Goal: Check status: Check status

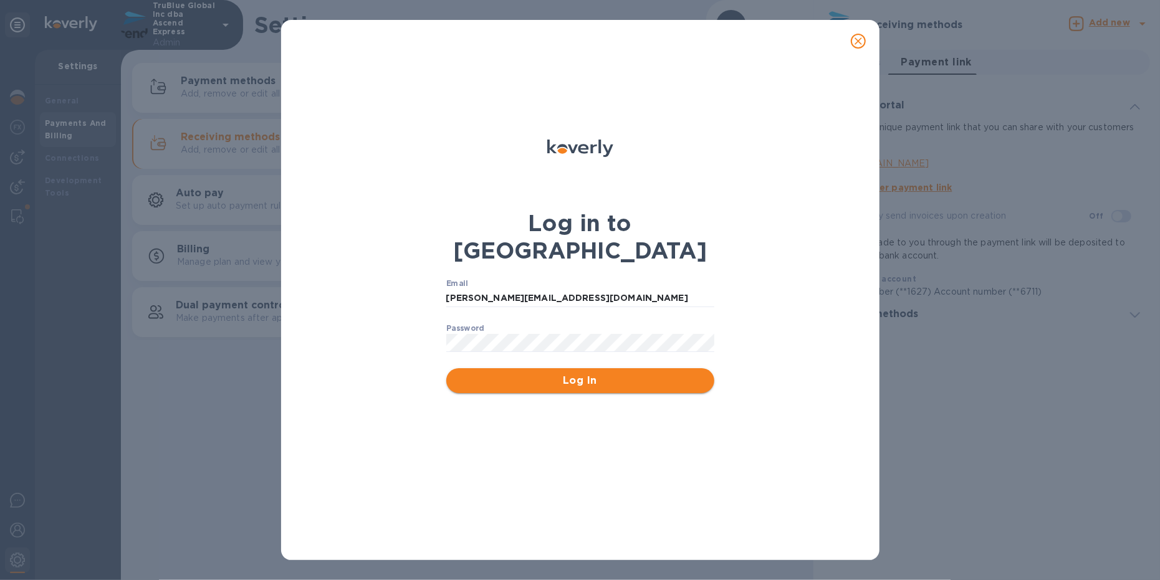
click at [567, 373] on span "Log In" at bounding box center [580, 380] width 248 height 15
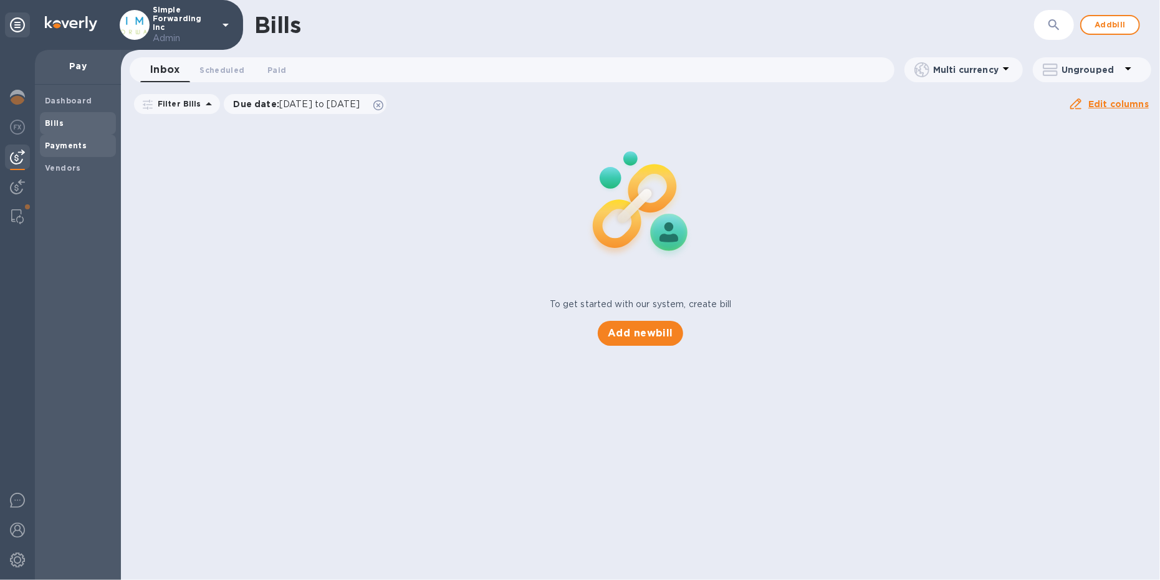
click at [52, 144] on b "Payments" at bounding box center [66, 145] width 42 height 9
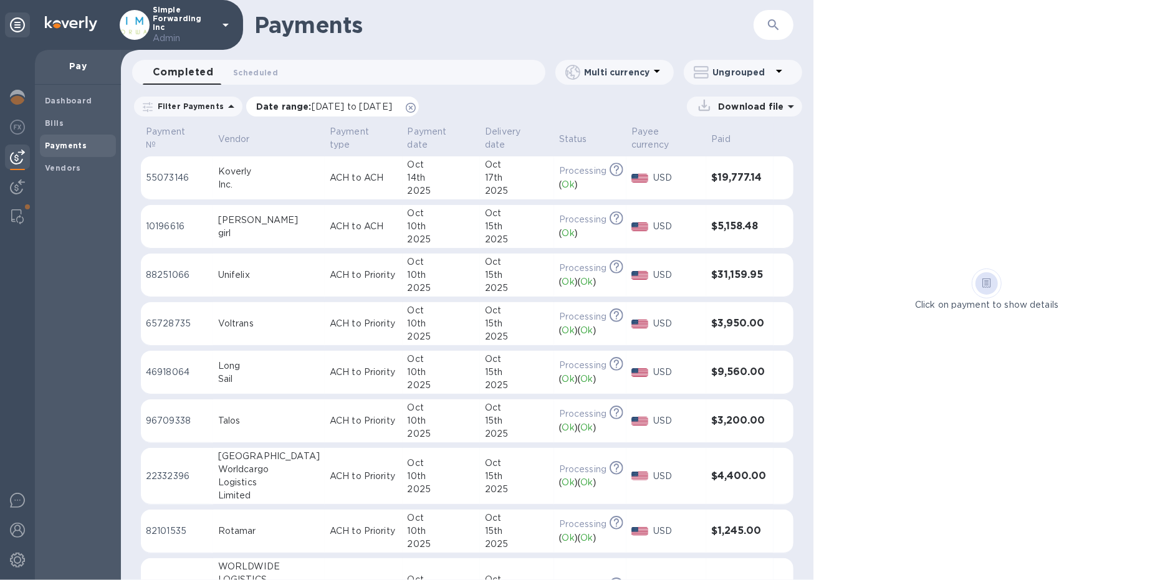
click at [416, 110] on icon at bounding box center [411, 108] width 10 height 10
click at [249, 67] on span "Scheduled 0" at bounding box center [255, 72] width 45 height 13
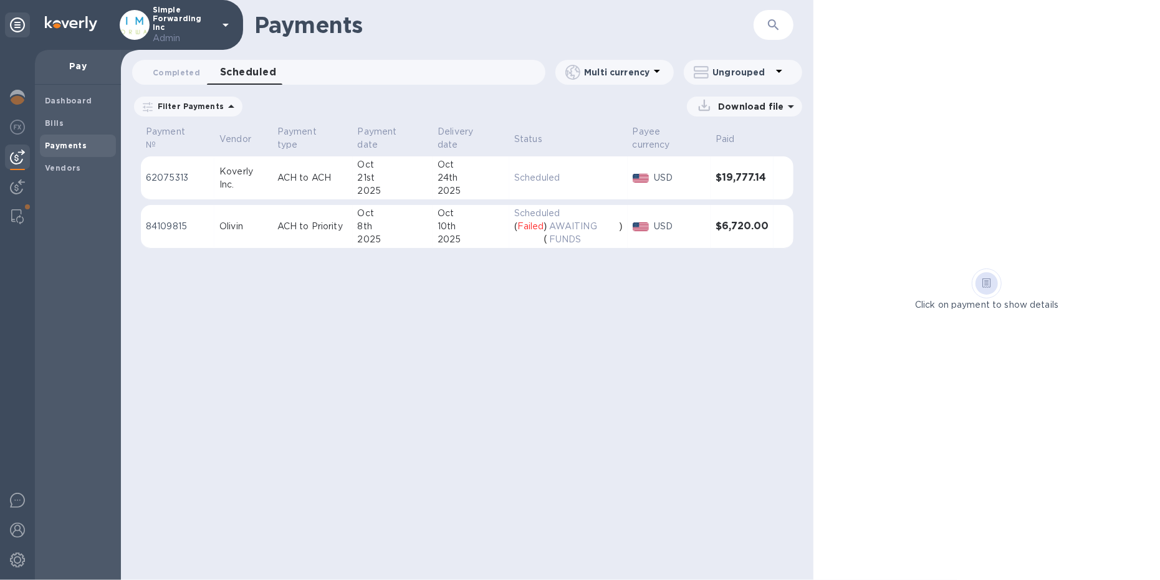
click at [375, 233] on div "2025" at bounding box center [393, 239] width 70 height 13
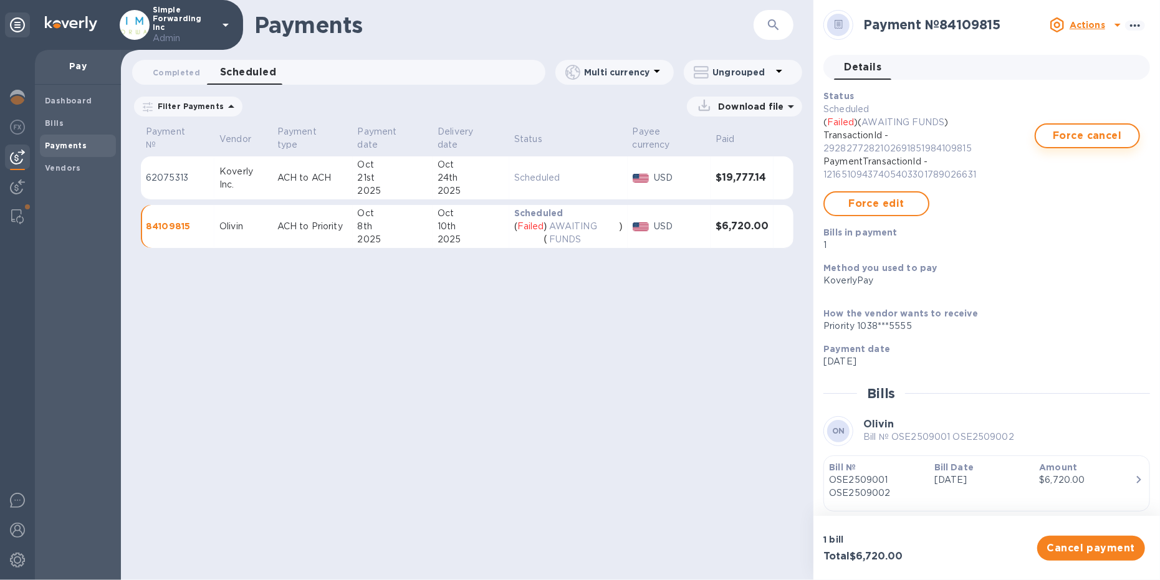
click at [1085, 135] on span "Force cancel" at bounding box center [1087, 135] width 83 height 15
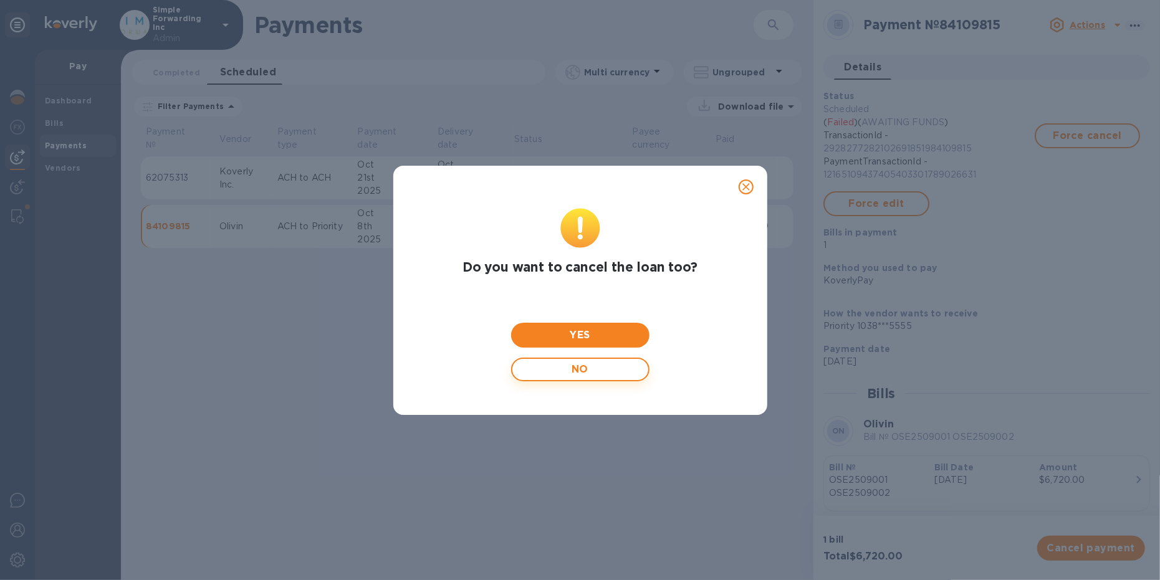
click at [589, 374] on span "NO" at bounding box center [580, 370] width 116 height 24
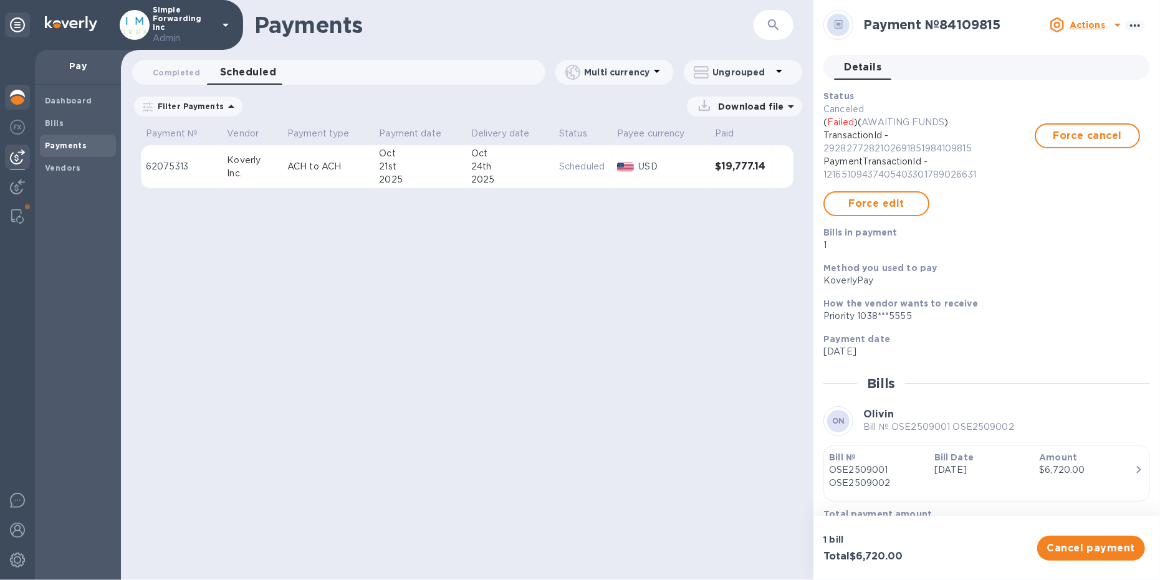
click at [17, 97] on img at bounding box center [17, 97] width 15 height 15
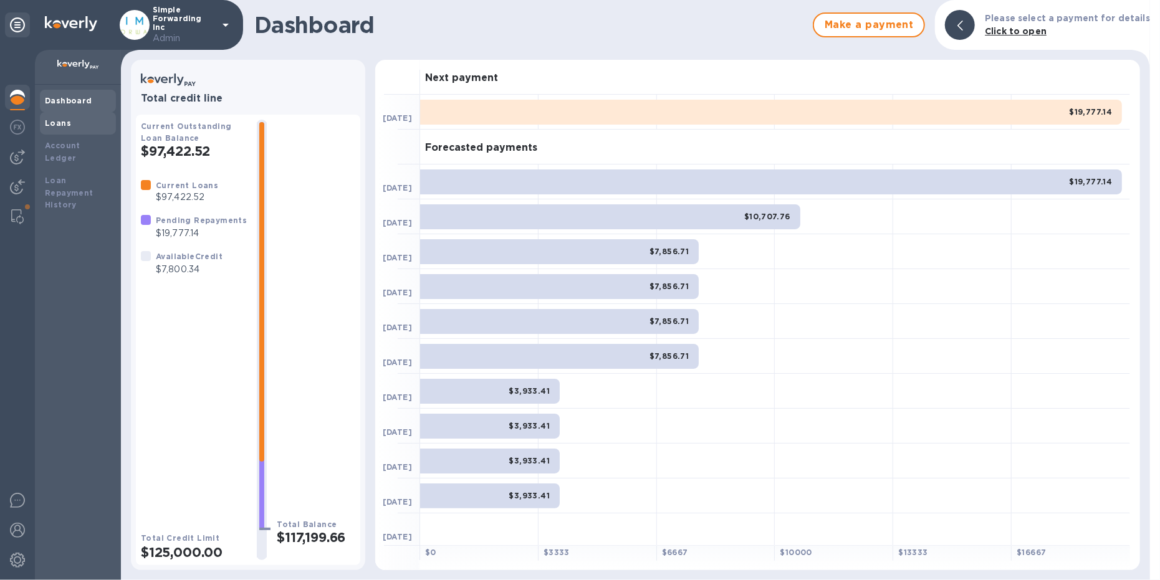
click at [62, 122] on b "Loans" at bounding box center [58, 122] width 26 height 9
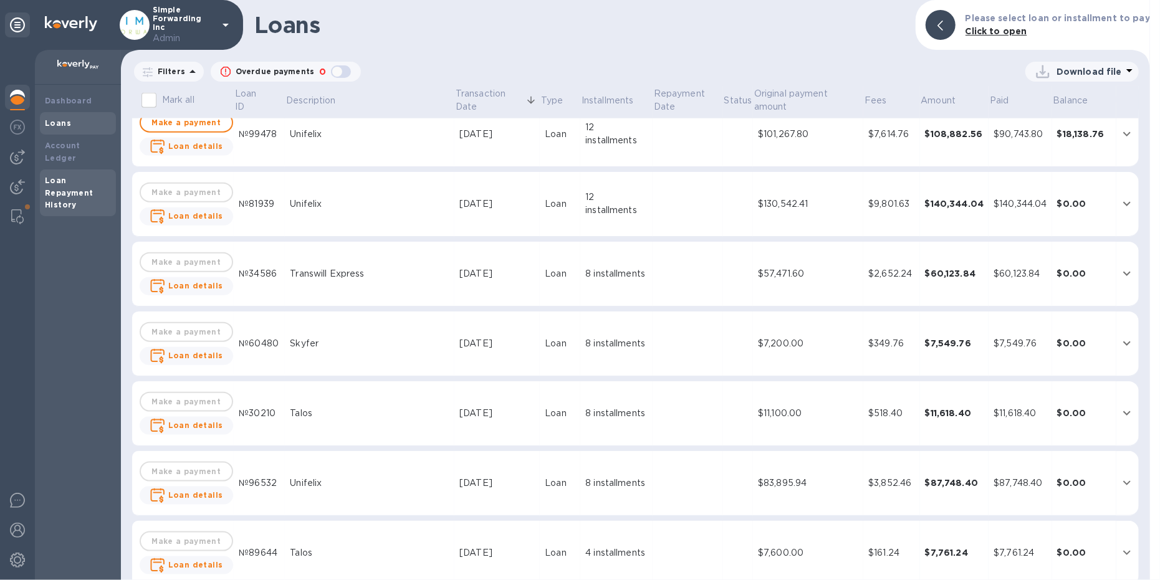
scroll to position [997, 0]
click at [59, 100] on b "Dashboard" at bounding box center [68, 100] width 47 height 9
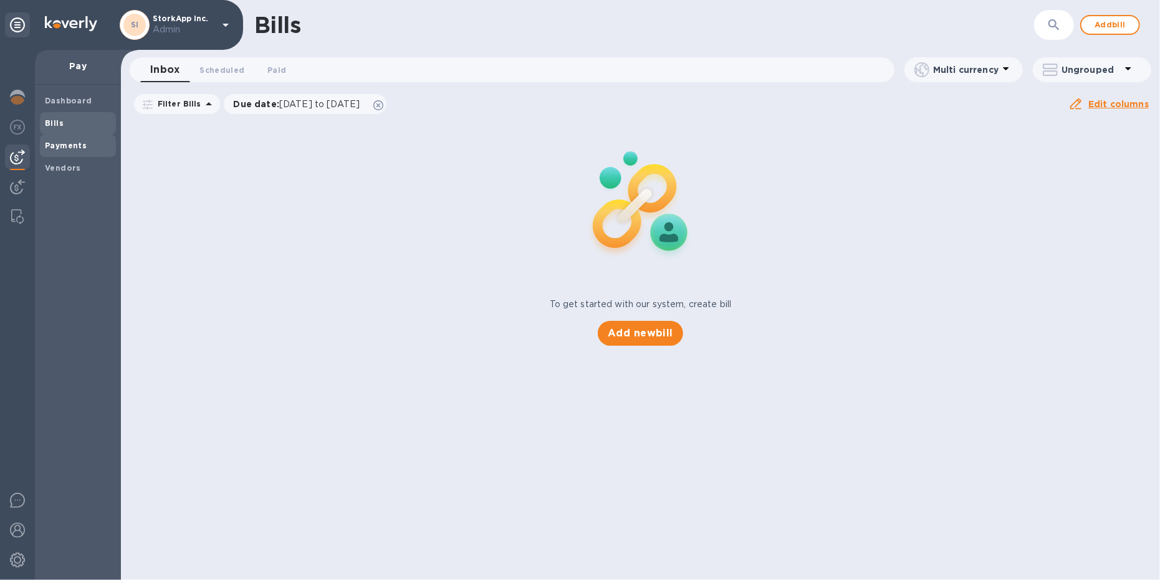
click at [59, 151] on span "Payments" at bounding box center [66, 146] width 42 height 12
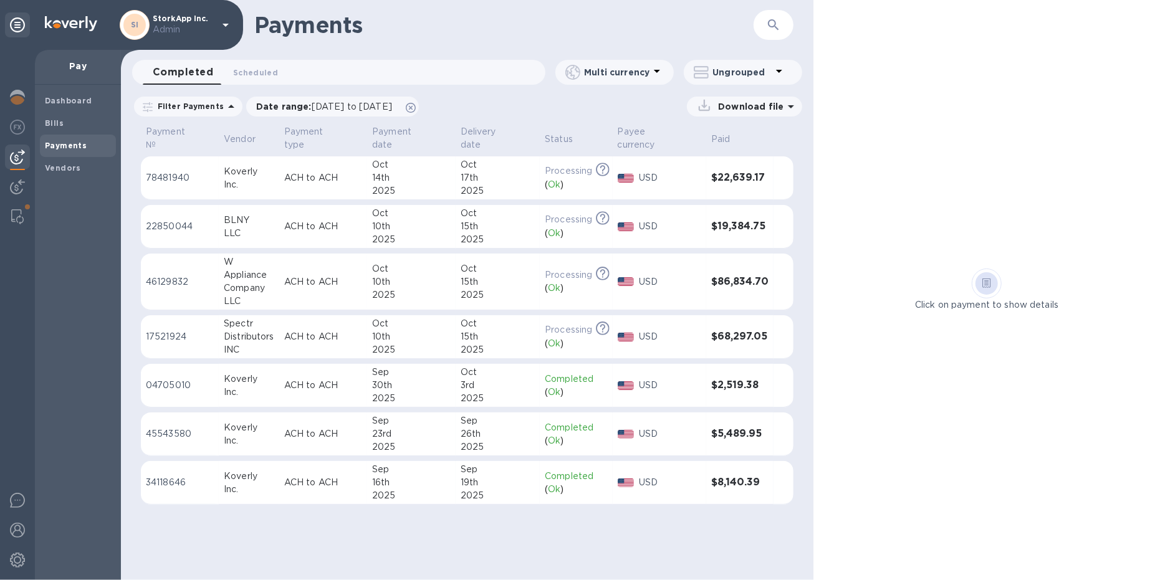
click at [293, 315] on td "ACH to ACH" at bounding box center [323, 337] width 88 height 44
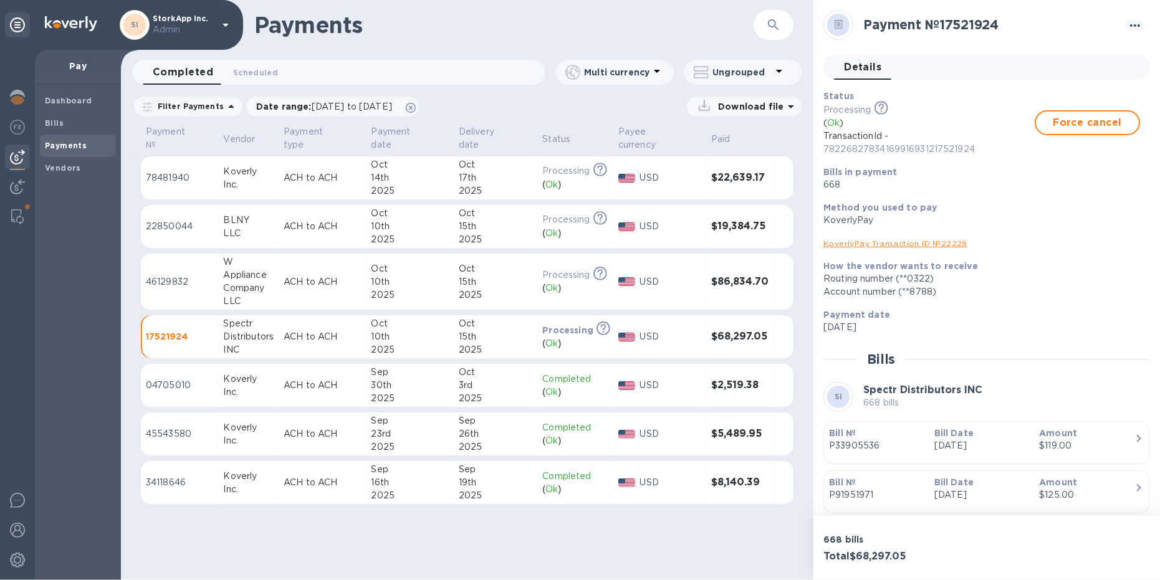
click at [685, 281] on p "USD" at bounding box center [671, 281] width 62 height 13
click at [685, 233] on div "USD" at bounding box center [670, 226] width 67 height 18
click at [16, 228] on div at bounding box center [17, 216] width 22 height 25
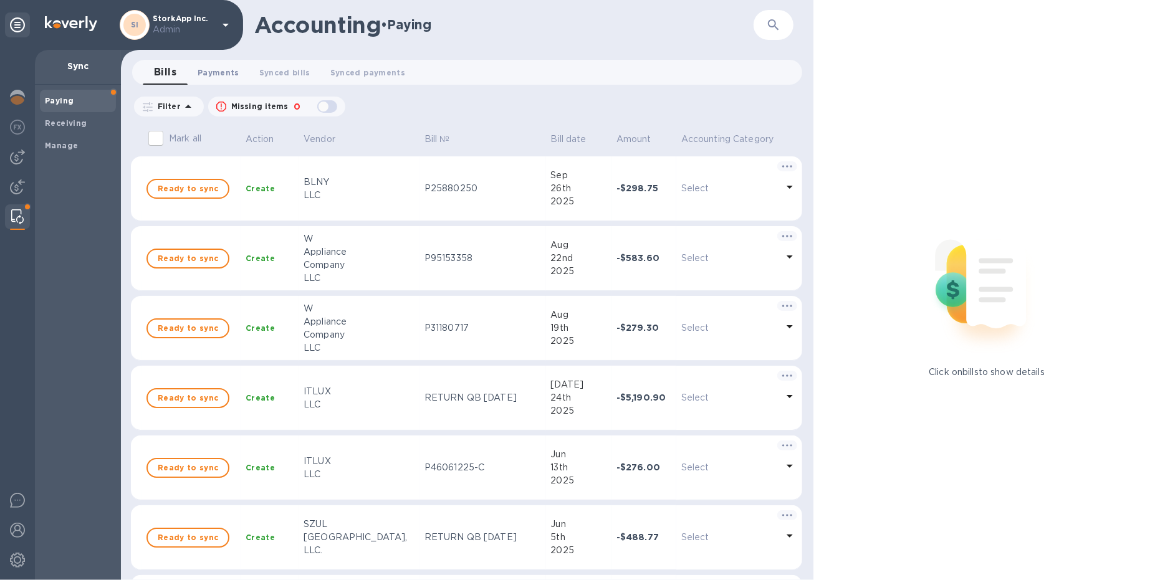
click at [230, 67] on span "Payments 0" at bounding box center [219, 72] width 42 height 13
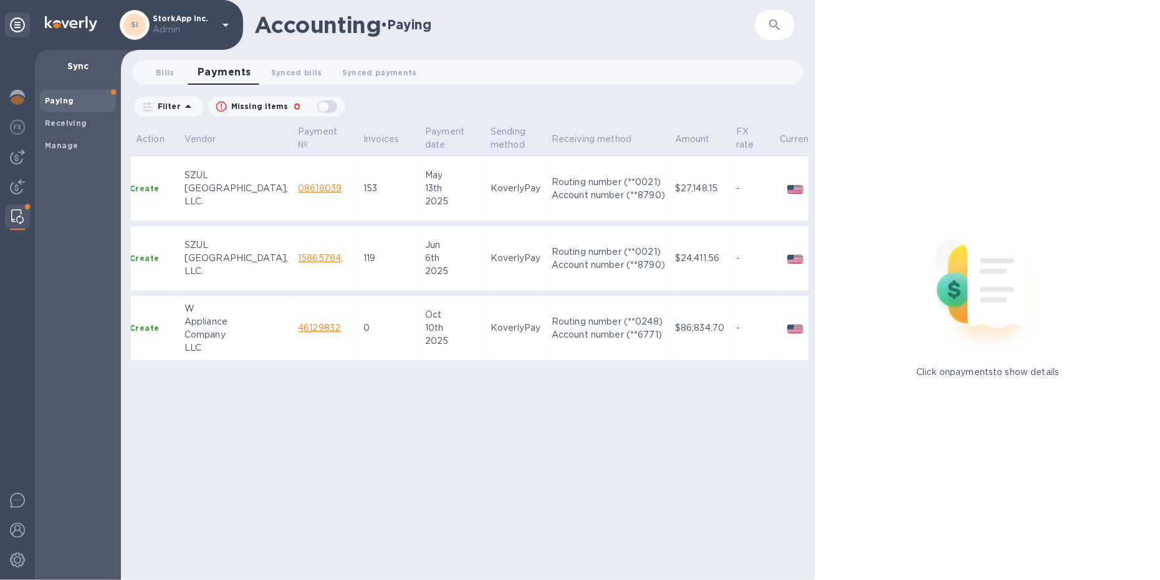
scroll to position [0, 122]
click at [381, 70] on span "Synced payments 0" at bounding box center [379, 72] width 75 height 13
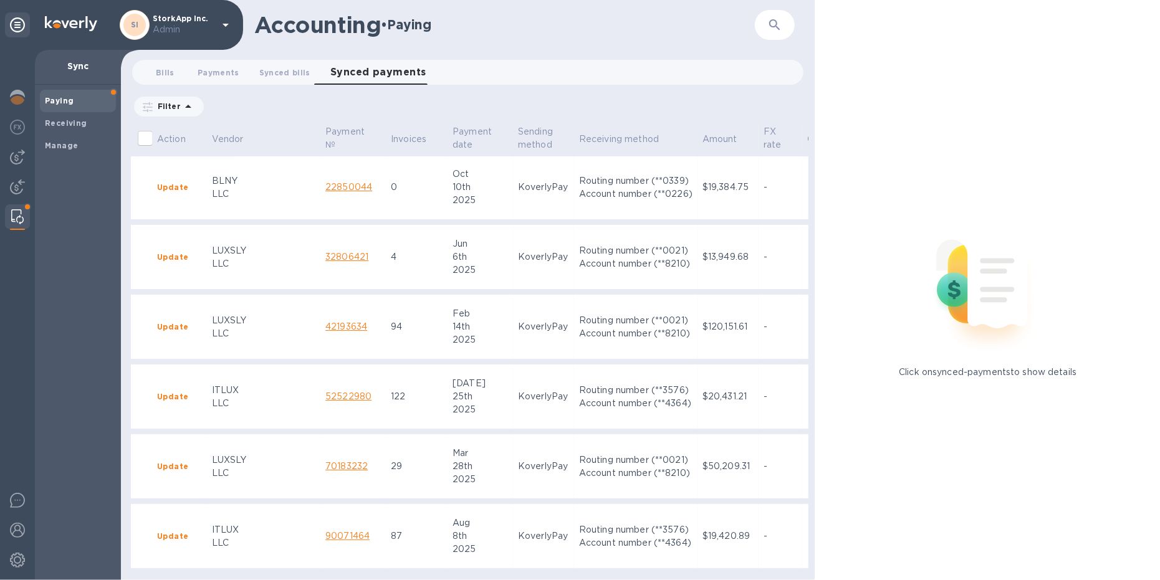
scroll to position [224, 93]
click at [69, 144] on b "Manage" at bounding box center [61, 145] width 33 height 9
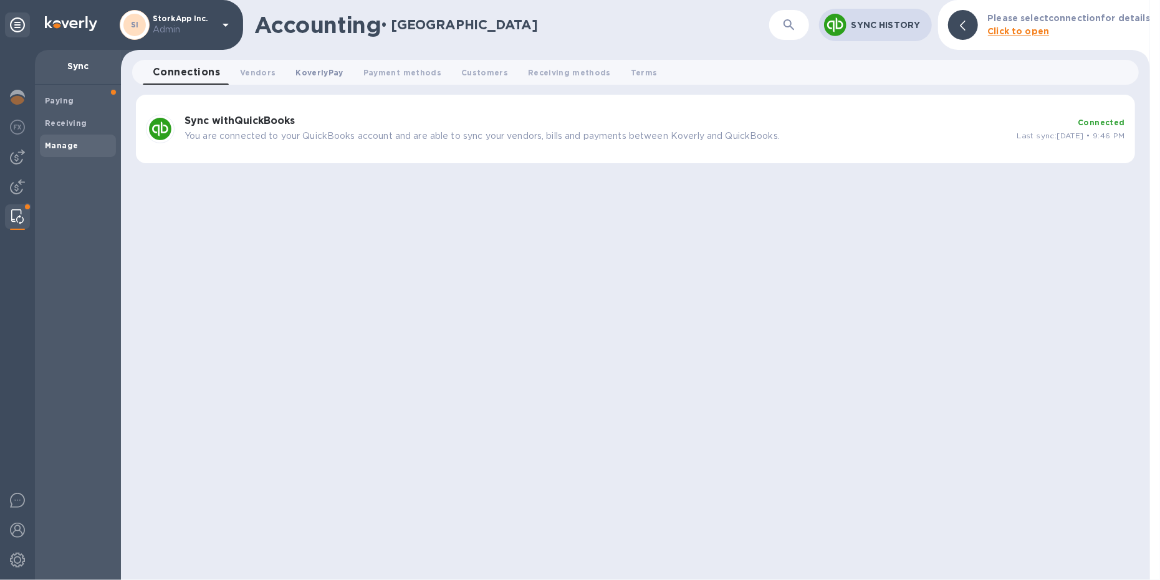
click at [297, 70] on span "KoverlyPay 0" at bounding box center [318, 72] width 47 height 13
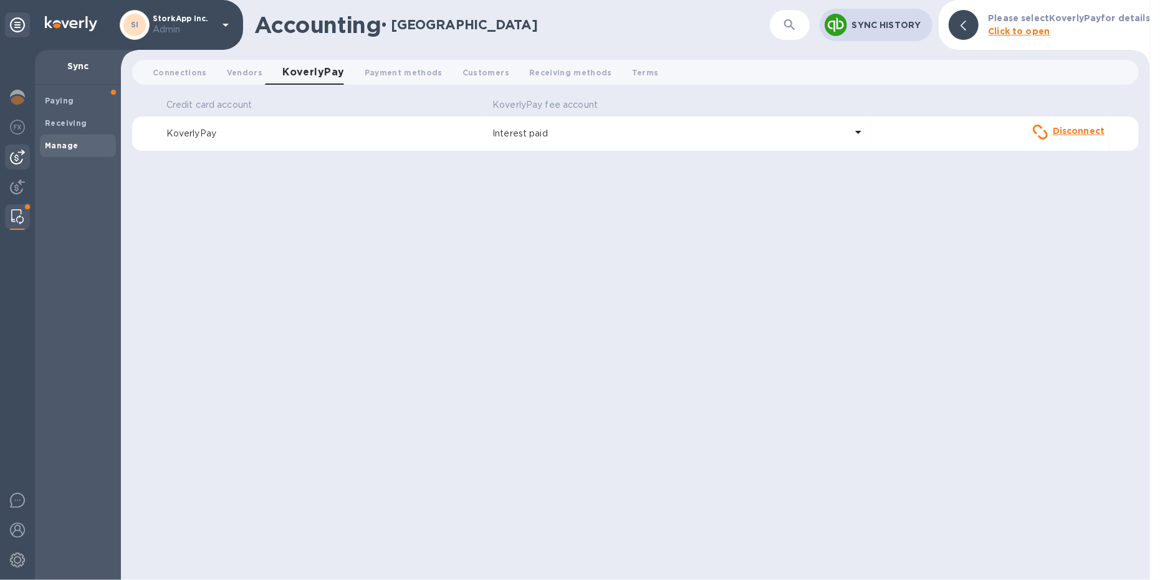
click at [17, 160] on img at bounding box center [17, 157] width 15 height 15
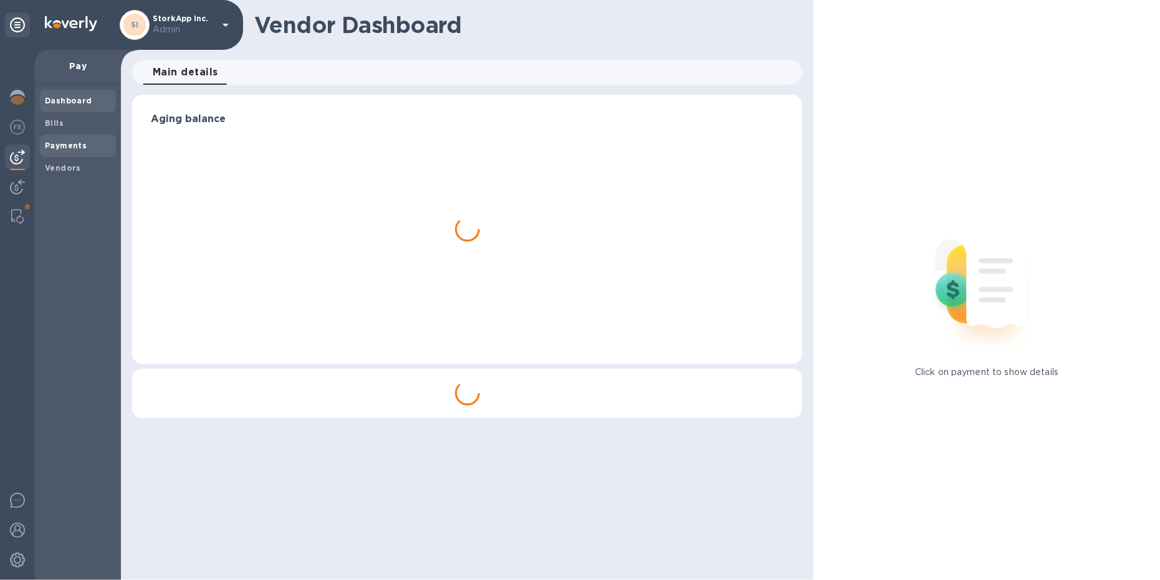
click at [70, 150] on span "Payments" at bounding box center [66, 146] width 42 height 12
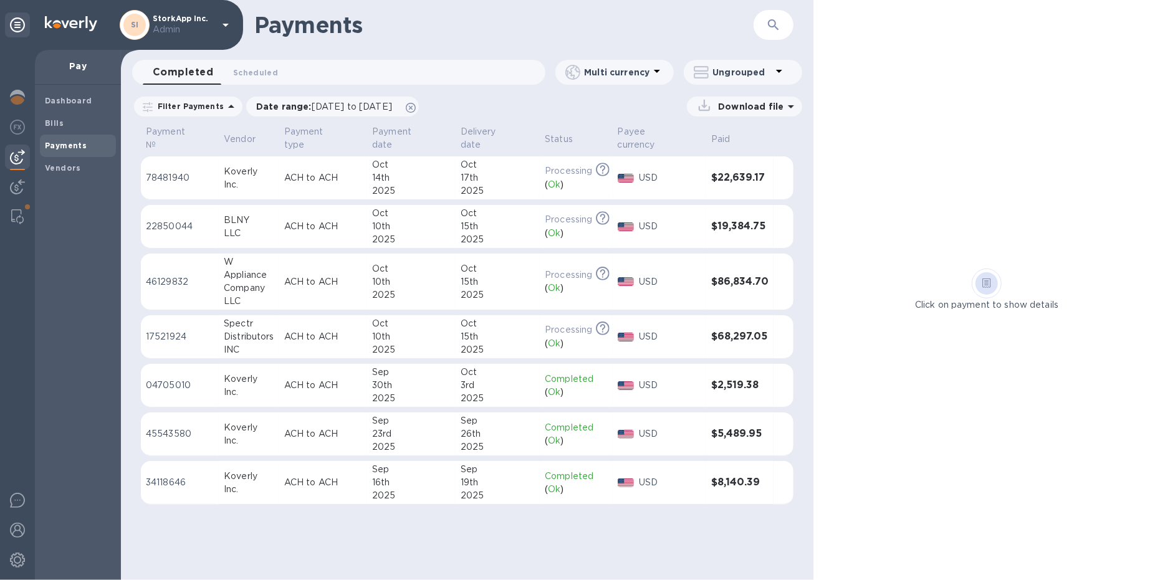
click at [297, 315] on td "ACH to ACH" at bounding box center [323, 337] width 88 height 44
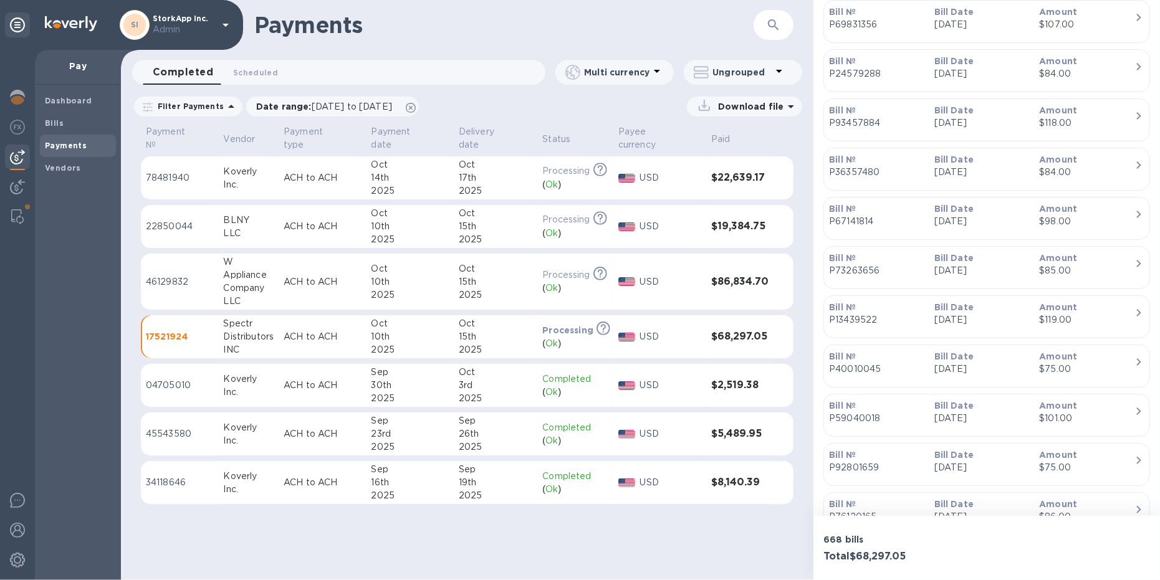
scroll to position [17807, 0]
click at [30, 207] on span at bounding box center [27, 206] width 7 height 7
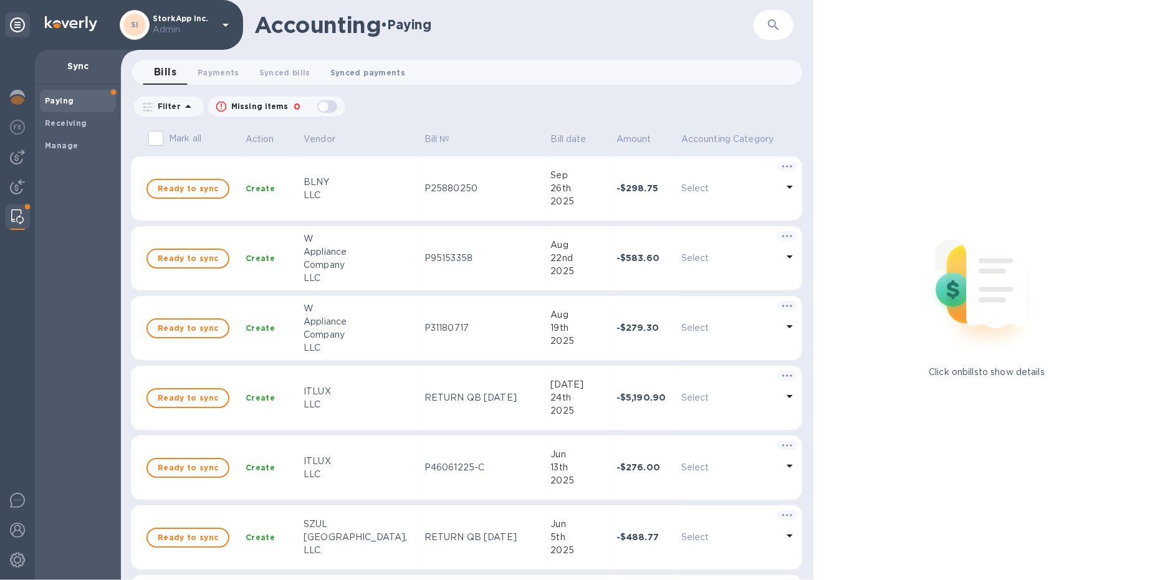
click at [348, 69] on span "Synced payments 0" at bounding box center [367, 72] width 75 height 13
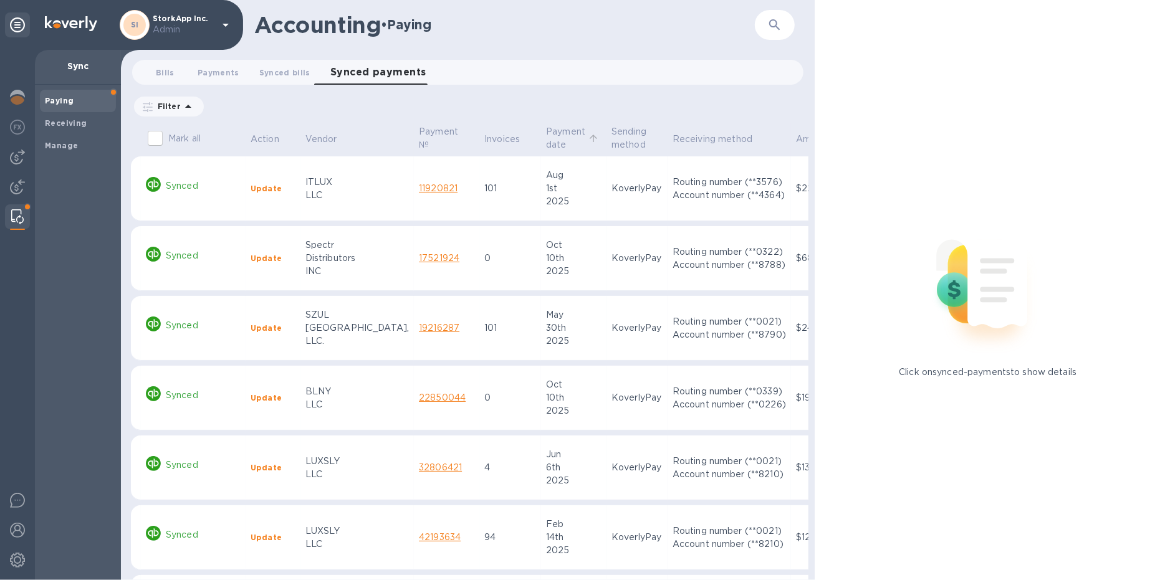
click at [546, 125] on p "Payment date" at bounding box center [565, 138] width 39 height 26
click at [546, 263] on div "10th" at bounding box center [573, 258] width 55 height 13
click at [290, 258] on td "Update" at bounding box center [273, 258] width 55 height 65
click at [419, 258] on link "17521924" at bounding box center [439, 258] width 41 height 10
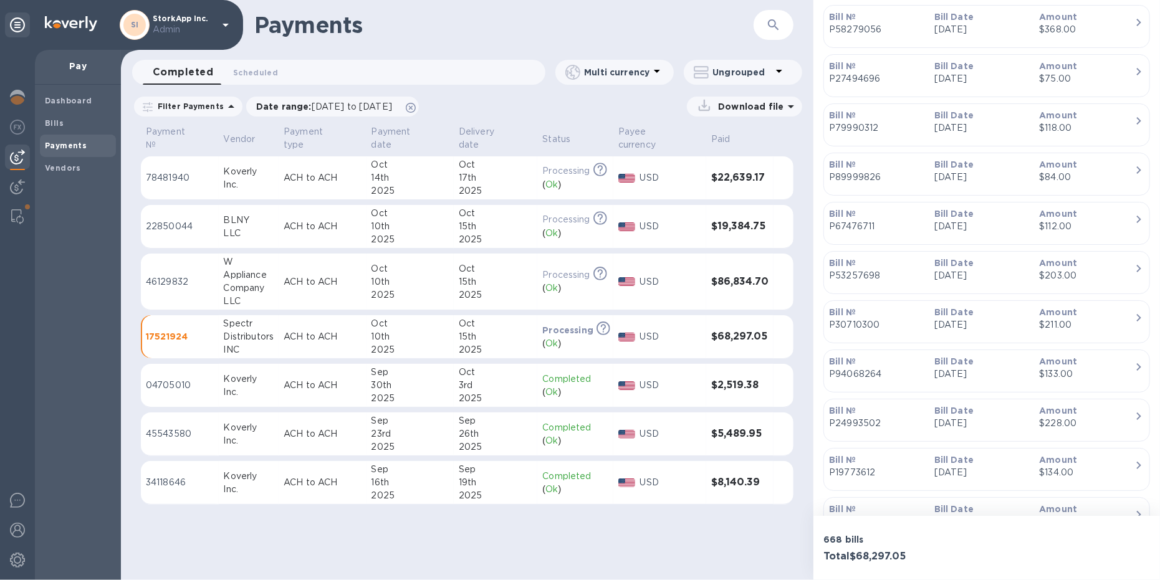
scroll to position [8038, 0]
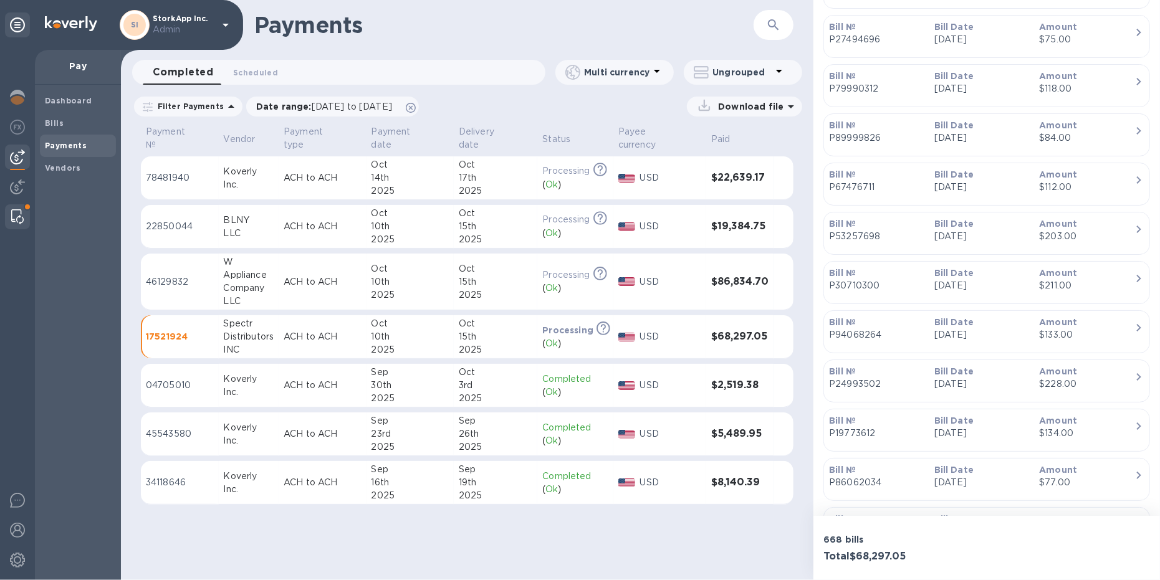
click at [31, 208] on span at bounding box center [27, 206] width 7 height 7
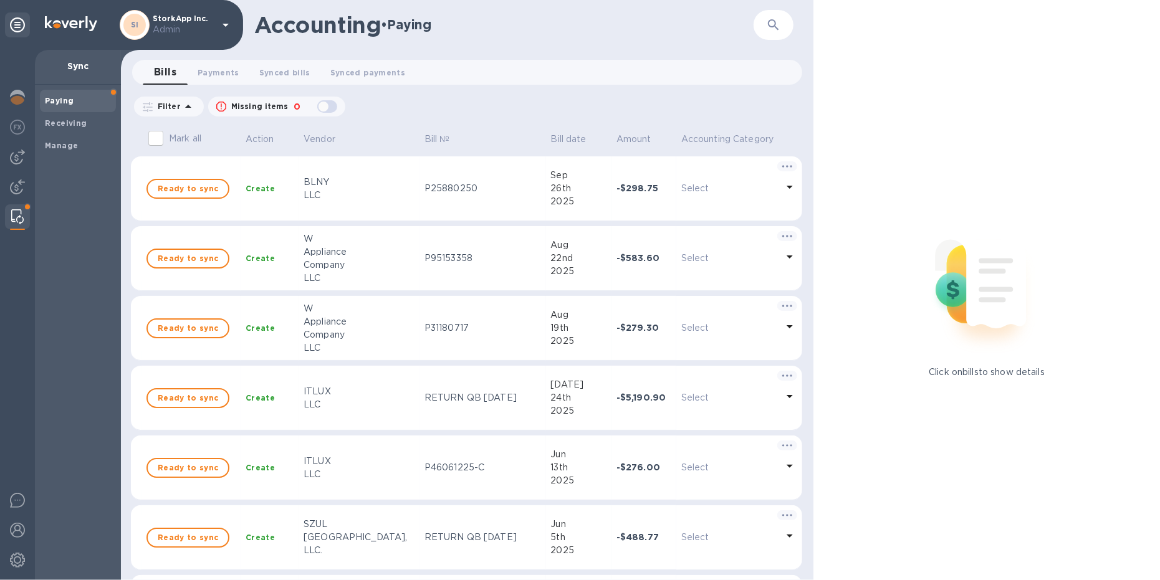
click at [368, 59] on div "Accounting • Paying ​ Bills 0 Payments 0 Synced bills 0 Synced payments 0 Filte…" at bounding box center [467, 290] width 692 height 580
click at [360, 67] on span "Synced payments 0" at bounding box center [367, 72] width 75 height 13
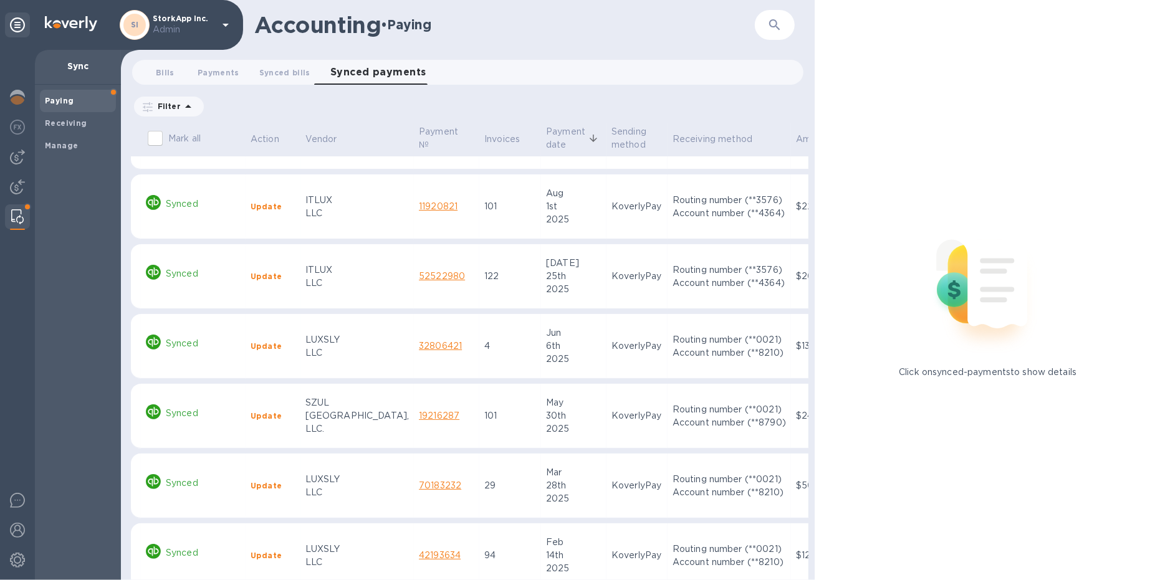
scroll to position [186, 0]
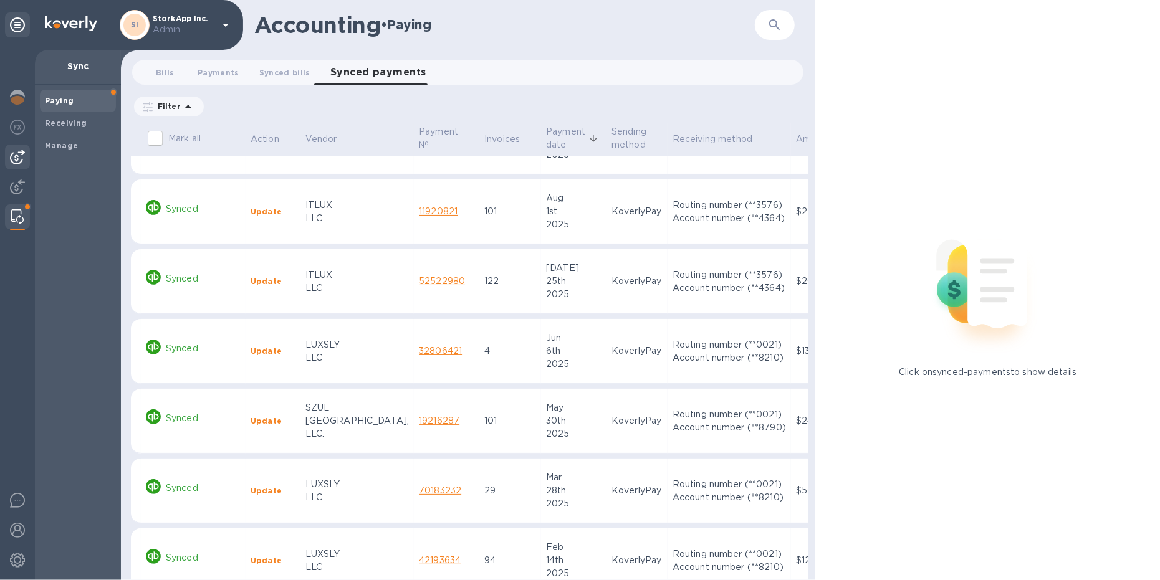
click at [22, 161] on img at bounding box center [17, 157] width 15 height 15
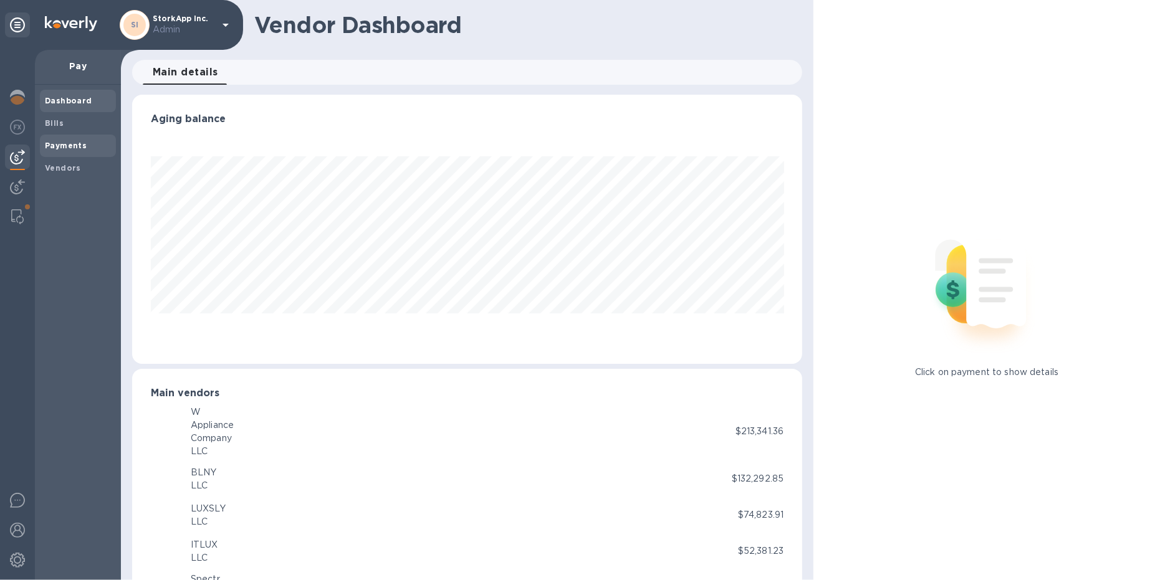
scroll to position [269, 666]
click at [75, 129] on div "Bills" at bounding box center [78, 123] width 76 height 22
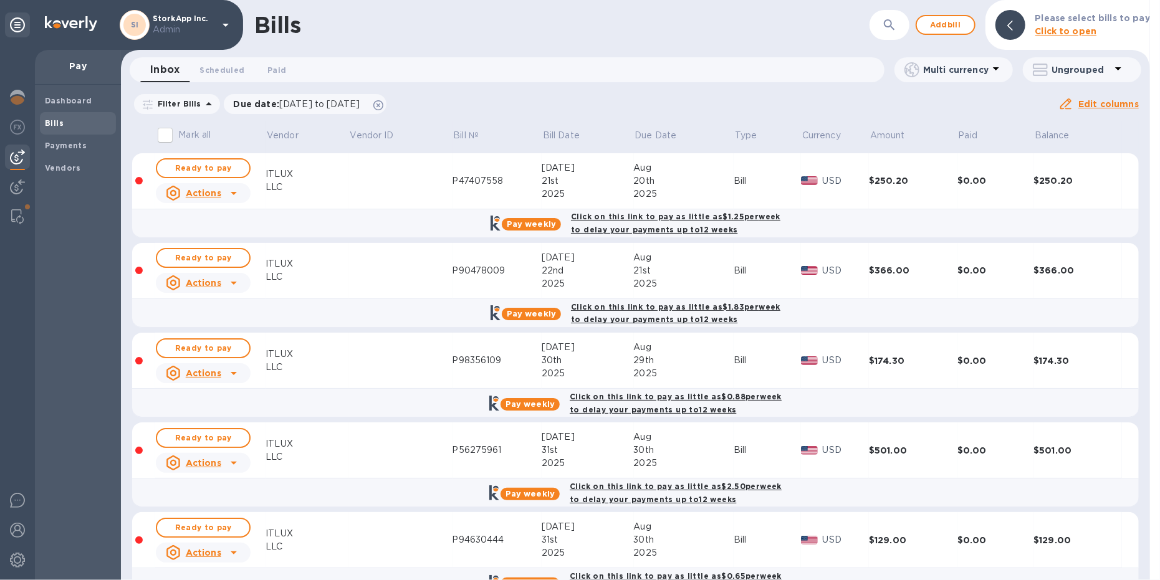
click at [1114, 72] on icon at bounding box center [1117, 68] width 15 height 15
click at [1097, 108] on li "Group bills by vendors" at bounding box center [1085, 102] width 134 height 40
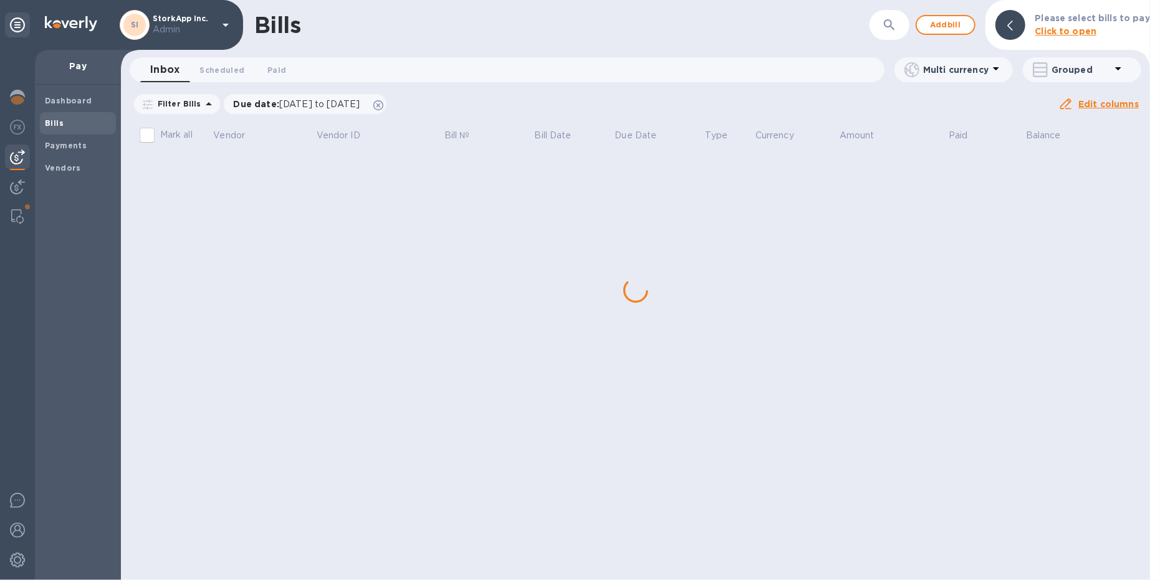
click at [900, 24] on button "button" at bounding box center [889, 25] width 30 height 30
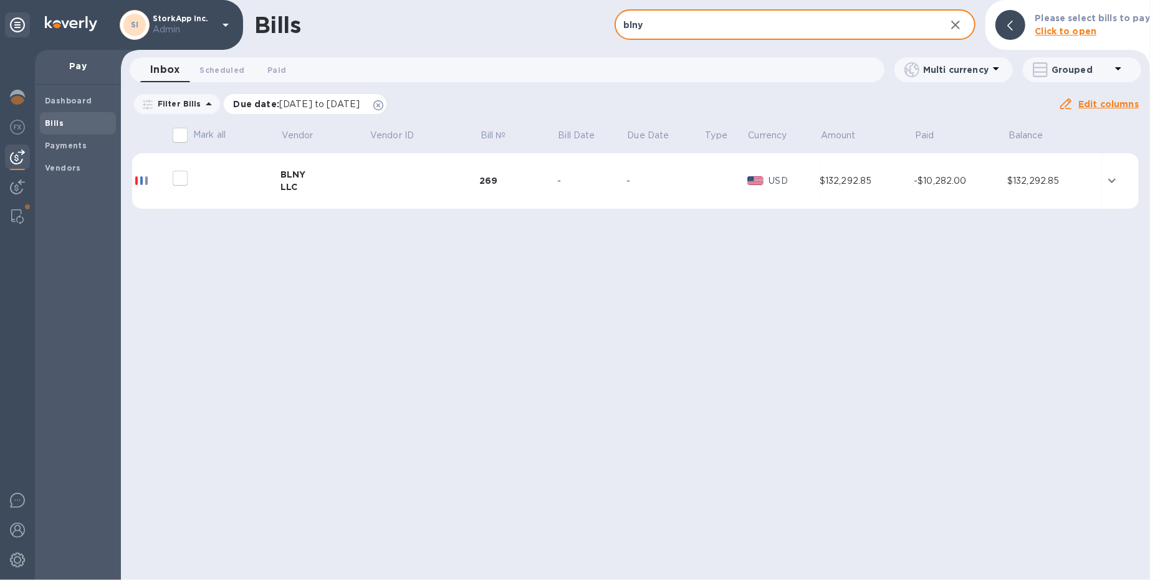
type input "blny"
click at [383, 105] on icon at bounding box center [378, 105] width 10 height 10
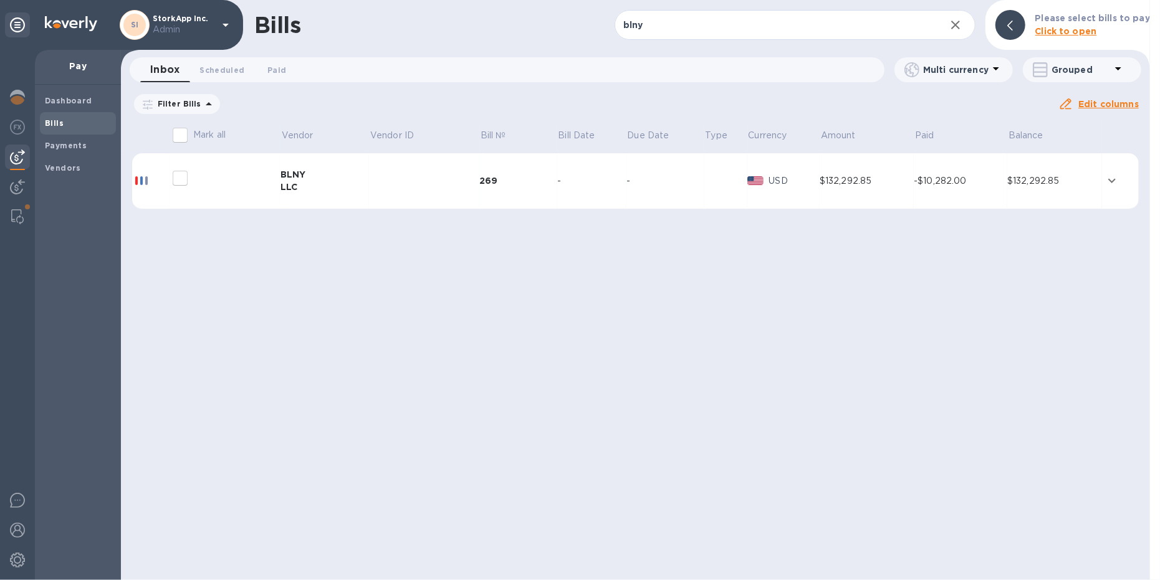
click at [403, 190] on td at bounding box center [424, 181] width 110 height 56
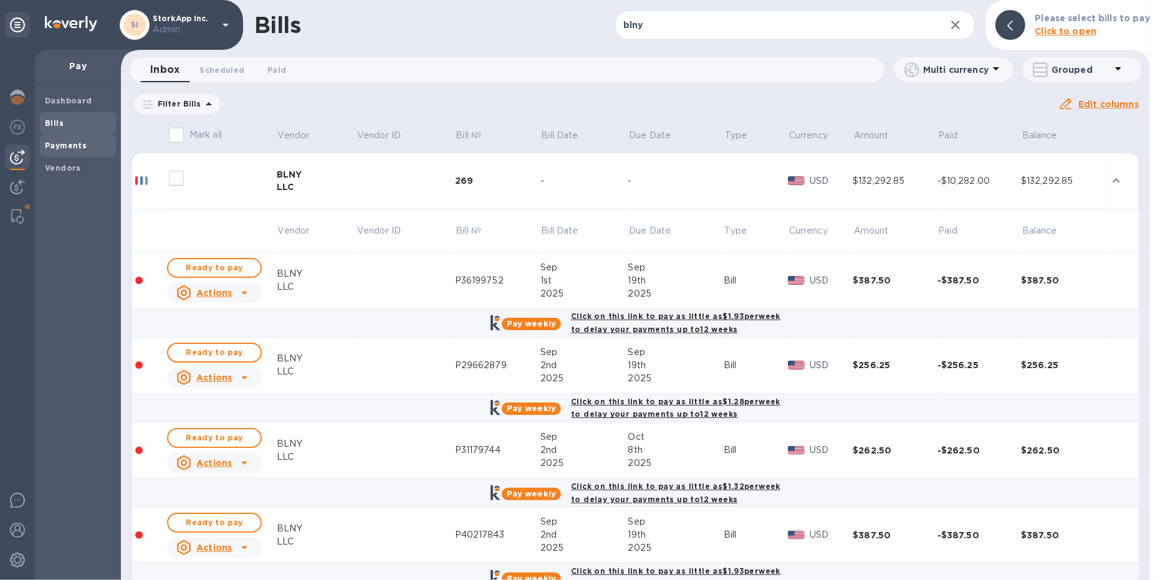
click at [75, 137] on div "Payments" at bounding box center [78, 146] width 76 height 22
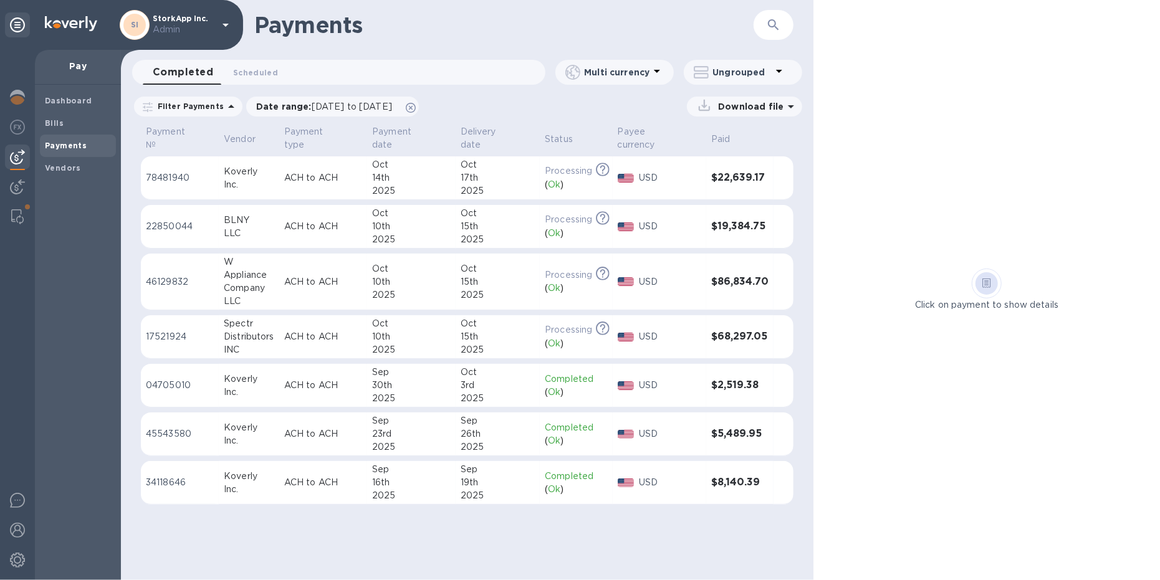
click at [272, 214] on div "BLNY" at bounding box center [249, 220] width 50 height 13
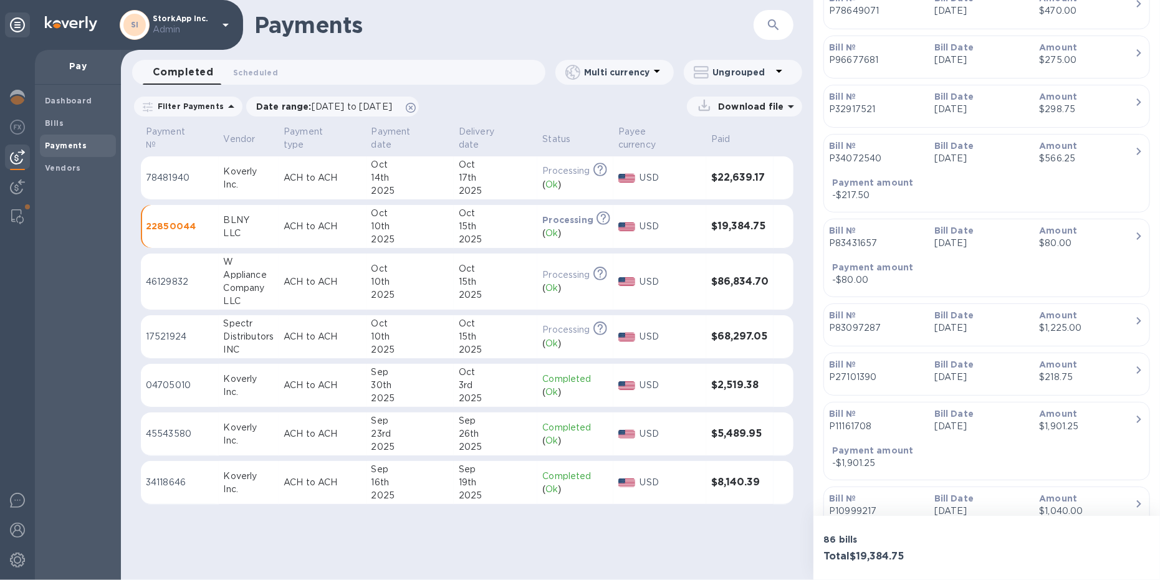
scroll to position [535, 0]
click at [880, 179] on b "Payment amount" at bounding box center [872, 181] width 81 height 10
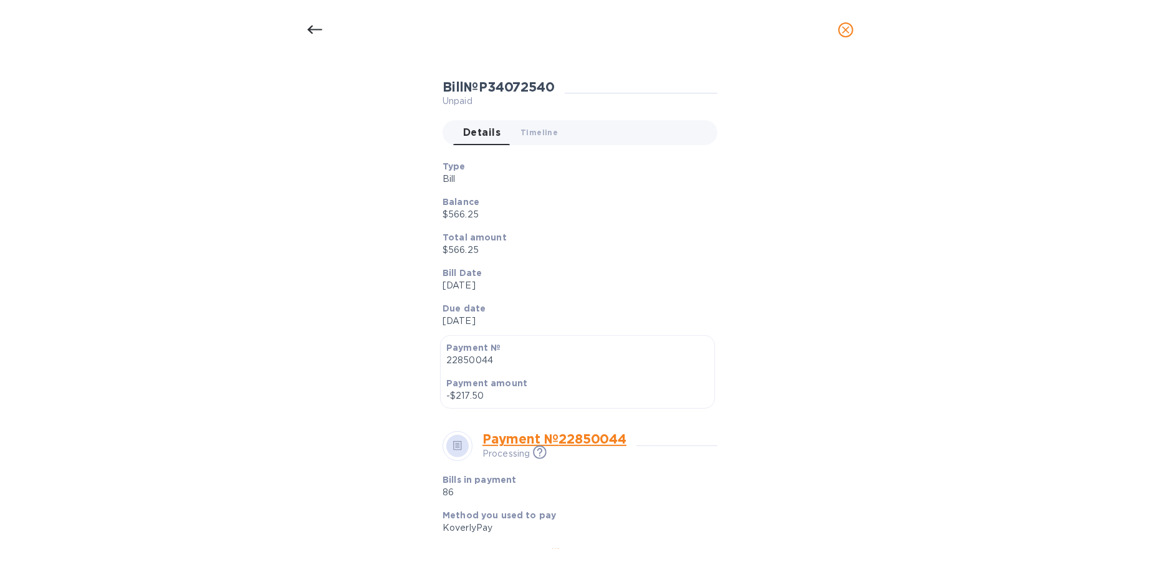
scroll to position [86, 0]
drag, startPoint x: 476, startPoint y: 212, endPoint x: 441, endPoint y: 215, distance: 35.6
click at [442, 216] on p "$566.25" at bounding box center [574, 213] width 265 height 13
drag, startPoint x: 497, startPoint y: 396, endPoint x: 455, endPoint y: 394, distance: 41.8
click at [455, 394] on p "-$217.50" at bounding box center [577, 394] width 262 height 13
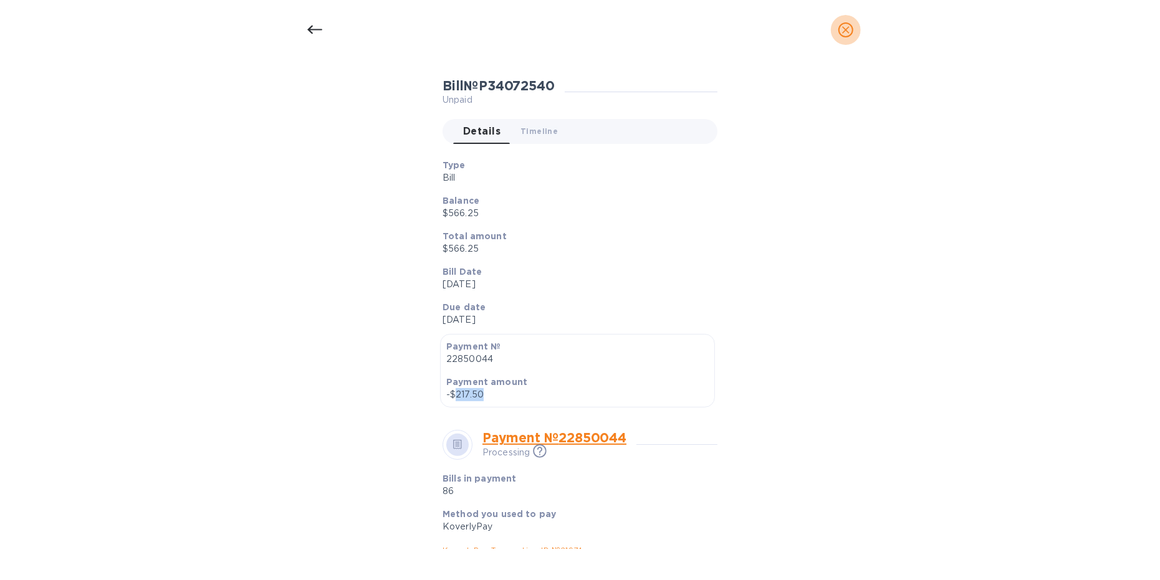
click at [844, 29] on icon "close" at bounding box center [845, 29] width 7 height 7
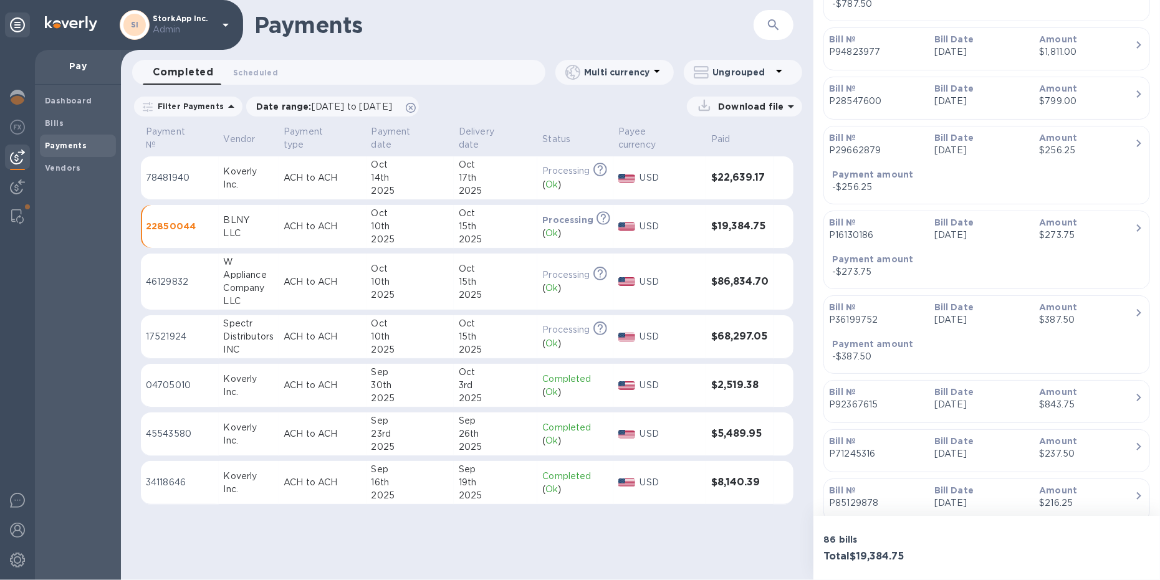
scroll to position [3688, 0]
